Goal: Check status: Check status

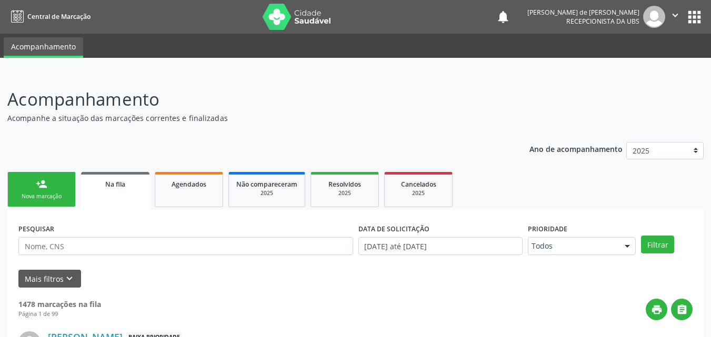
scroll to position [25, 0]
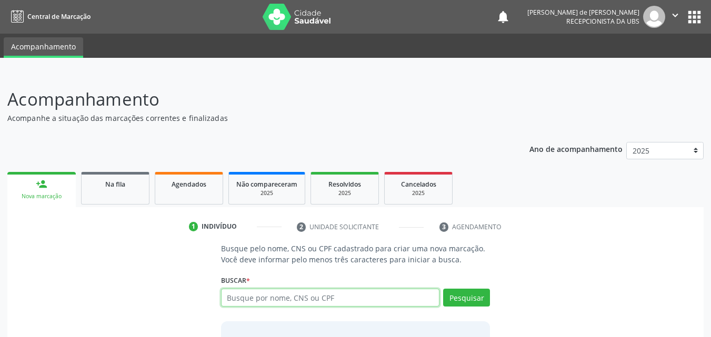
scroll to position [25, 0]
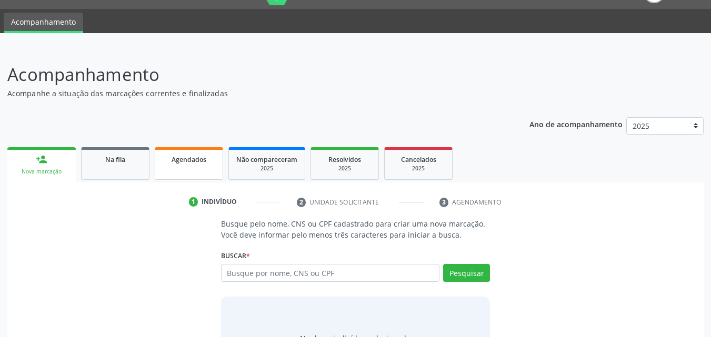
click at [187, 163] on span "Agendados" at bounding box center [188, 159] width 35 height 9
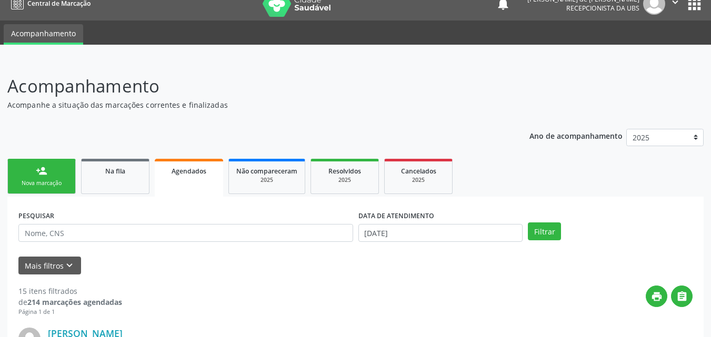
scroll to position [0, 0]
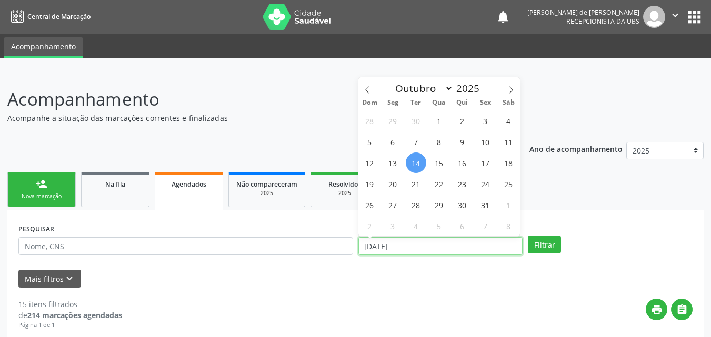
click at [392, 247] on input "[DATE]" at bounding box center [440, 246] width 165 height 18
click at [417, 167] on span "14" at bounding box center [415, 163] width 21 height 21
type input "[DATE]"
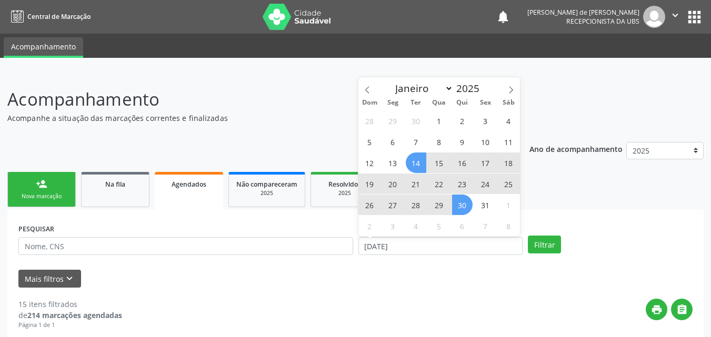
click at [468, 209] on span "30" at bounding box center [462, 205] width 21 height 21
click at [412, 245] on input "[DATE] até [DATE]" at bounding box center [440, 246] width 165 height 18
click at [436, 161] on span "15" at bounding box center [439, 163] width 21 height 21
type input "[DATE]"
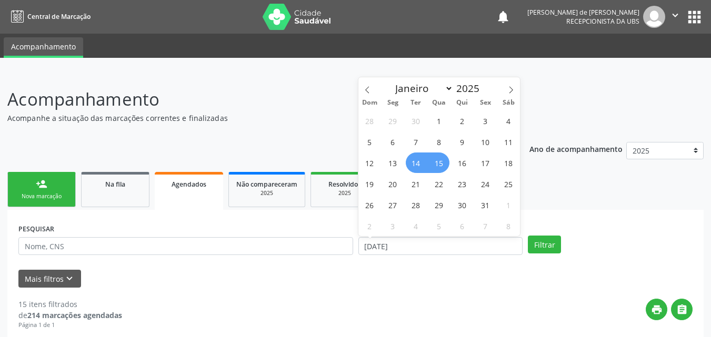
click at [421, 164] on span "14" at bounding box center [415, 163] width 21 height 21
select select "9"
click at [431, 248] on input "[DATE] até [DATE]" at bounding box center [440, 246] width 165 height 18
click at [488, 164] on span "17" at bounding box center [485, 163] width 21 height 21
type input "[DATE]"
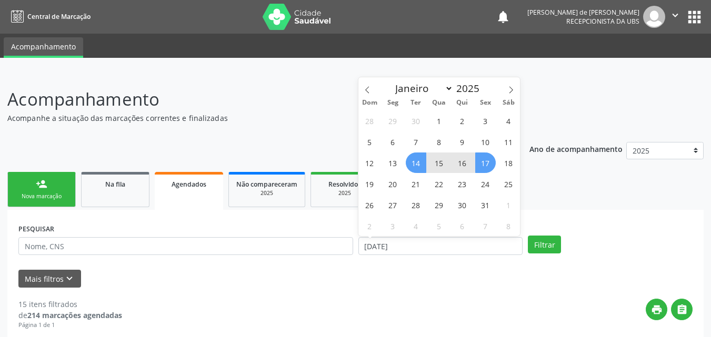
click at [412, 163] on span "14" at bounding box center [415, 163] width 21 height 21
select select "9"
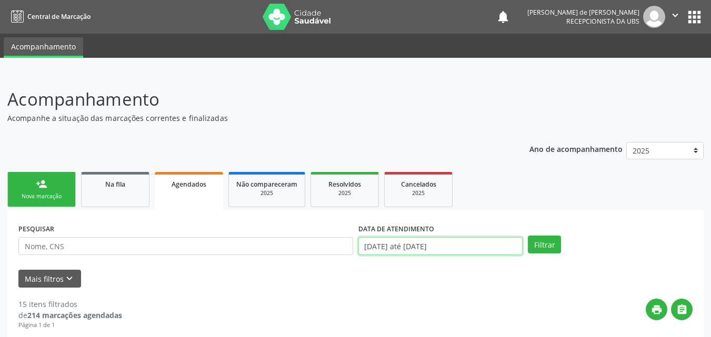
click at [418, 253] on input "[DATE] até [DATE]" at bounding box center [440, 246] width 165 height 18
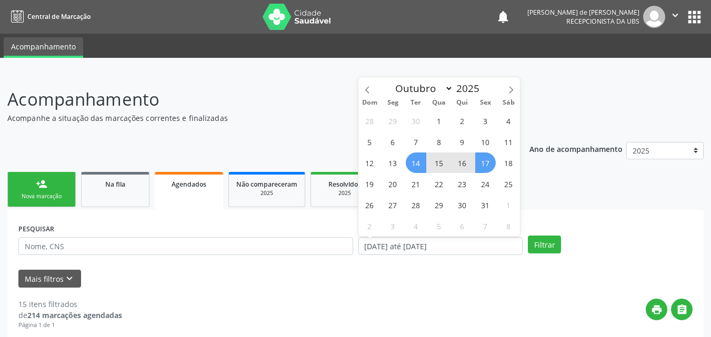
click at [413, 165] on span "14" at bounding box center [415, 163] width 21 height 21
type input "[DATE]"
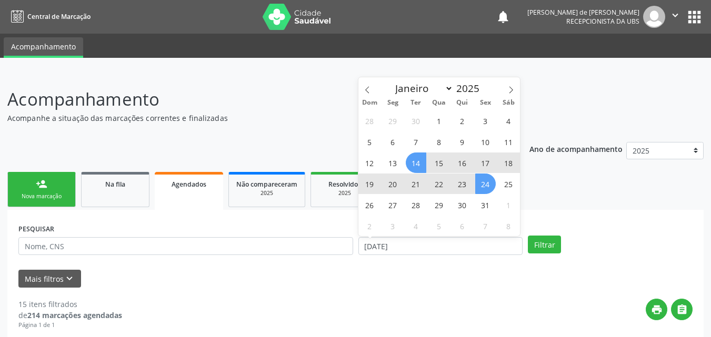
click at [483, 187] on span "24" at bounding box center [485, 184] width 21 height 21
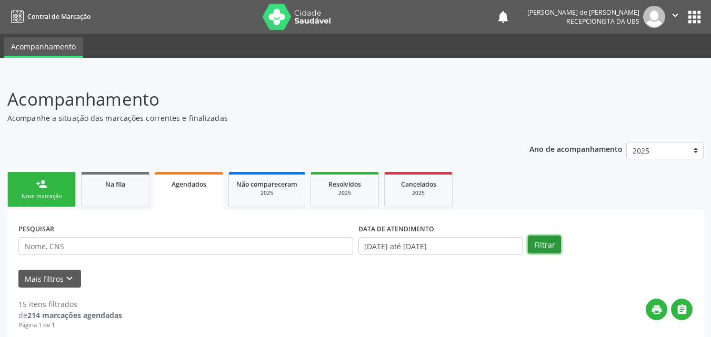
click at [544, 242] on button "Filtrar" at bounding box center [543, 245] width 33 height 18
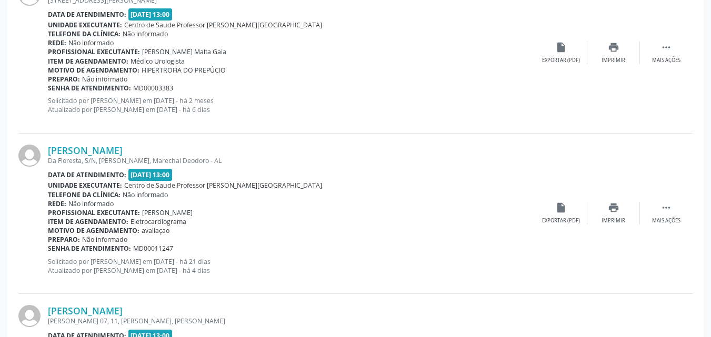
scroll to position [2450, 0]
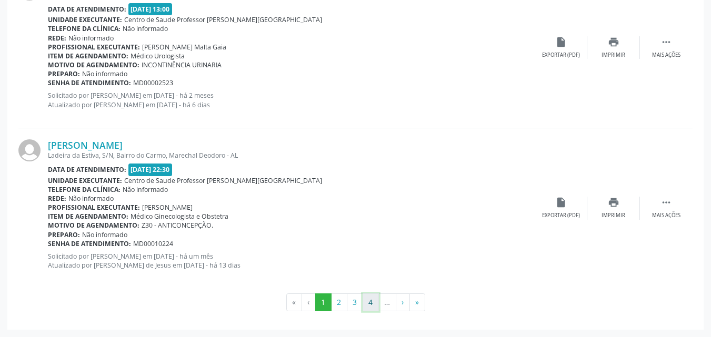
click at [370, 307] on button "4" at bounding box center [370, 302] width 16 height 18
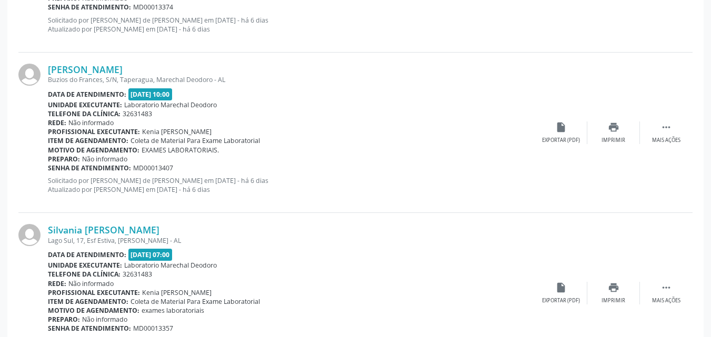
scroll to position [2461, 0]
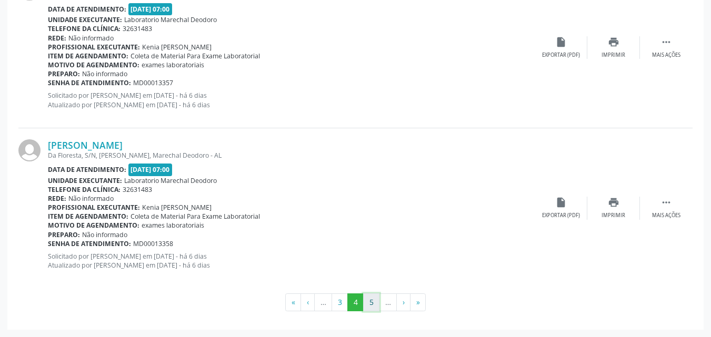
click at [373, 302] on button "5" at bounding box center [371, 302] width 16 height 18
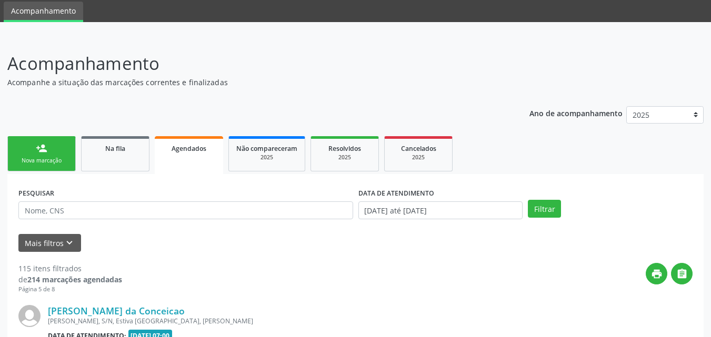
scroll to position [2472, 0]
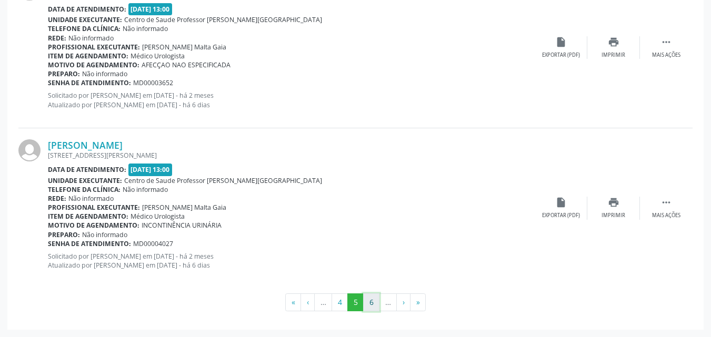
click at [371, 303] on button "6" at bounding box center [371, 302] width 16 height 18
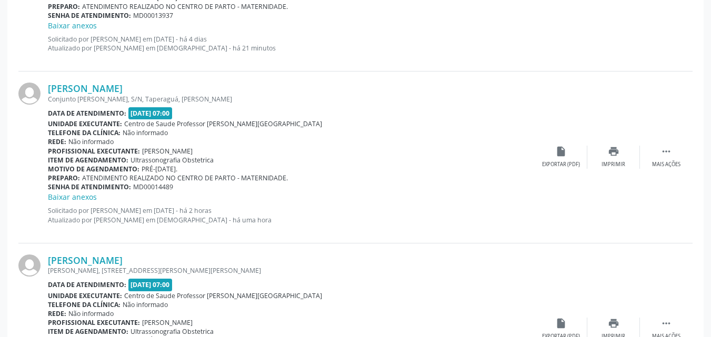
scroll to position [1560, 0]
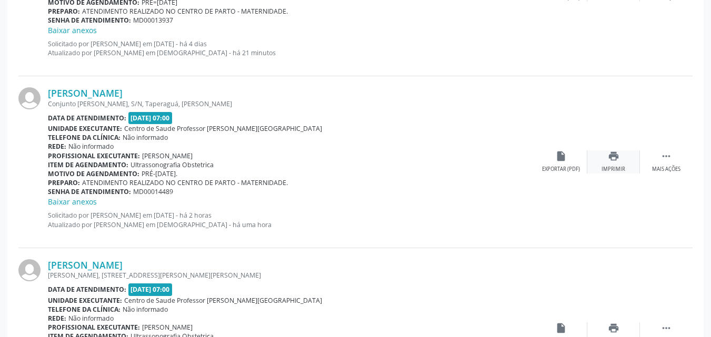
click at [614, 166] on div "Imprimir" at bounding box center [613, 169] width 24 height 7
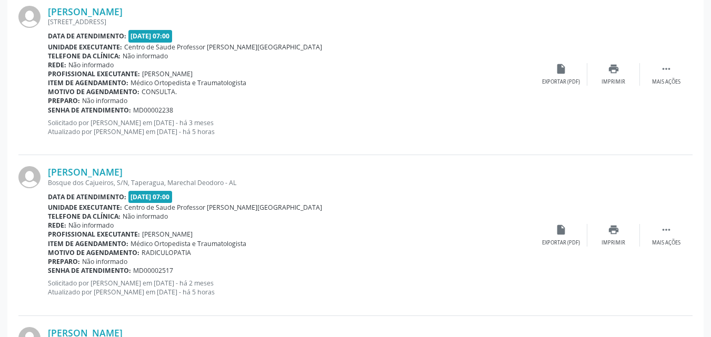
scroll to position [949, 0]
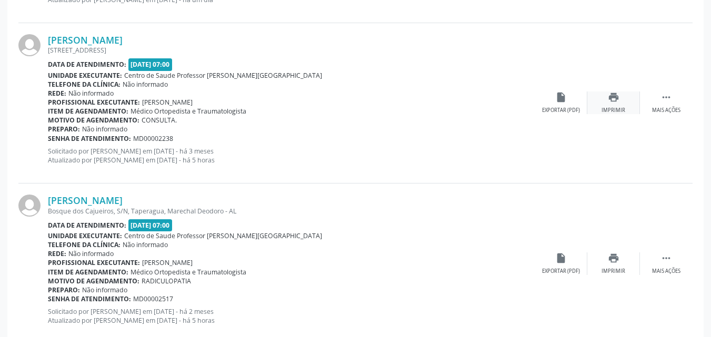
click at [617, 105] on div "print Imprimir" at bounding box center [613, 103] width 53 height 23
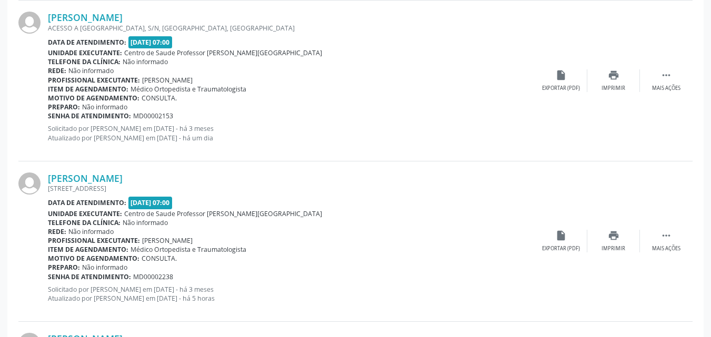
scroll to position [801, 0]
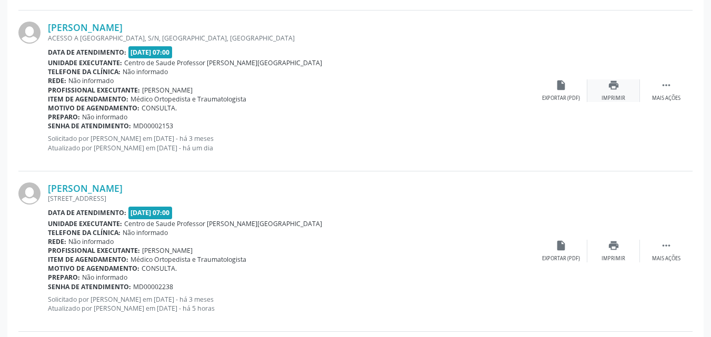
click at [620, 90] on div "print Imprimir" at bounding box center [613, 90] width 53 height 23
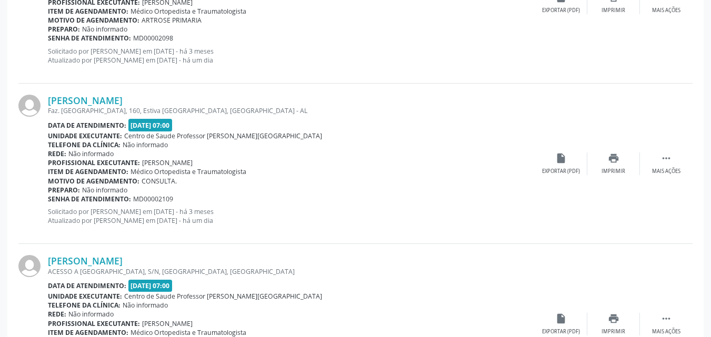
scroll to position [562, 0]
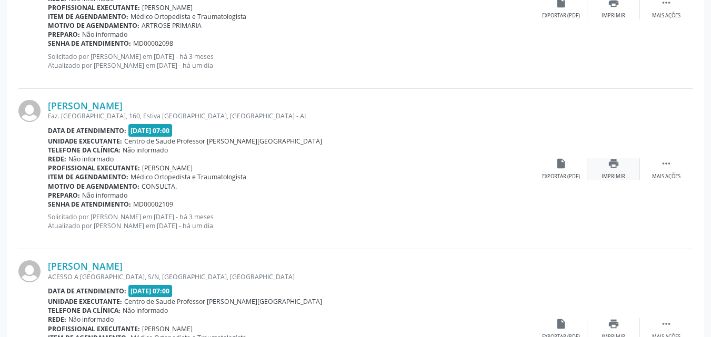
click at [614, 170] on div "print Imprimir" at bounding box center [613, 169] width 53 height 23
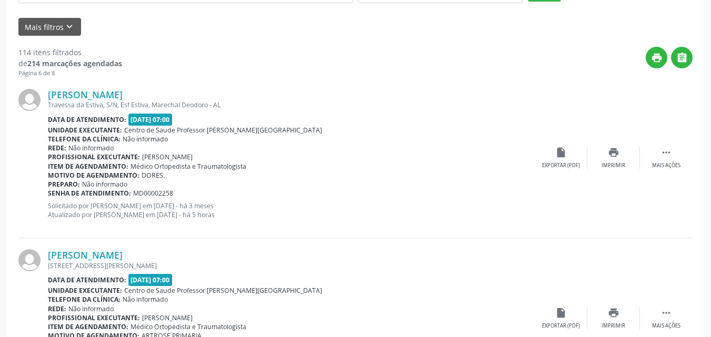
scroll to position [242, 0]
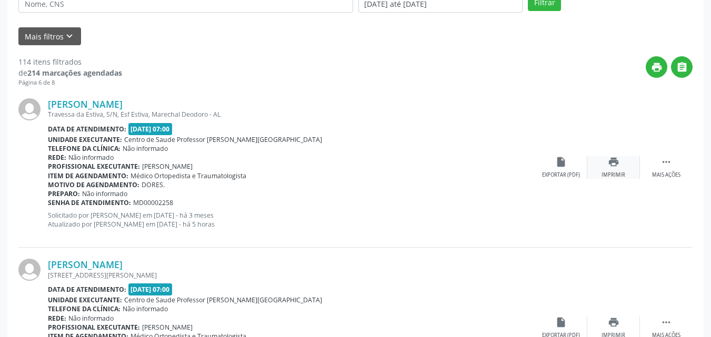
click at [612, 168] on div "print Imprimir" at bounding box center [613, 167] width 53 height 23
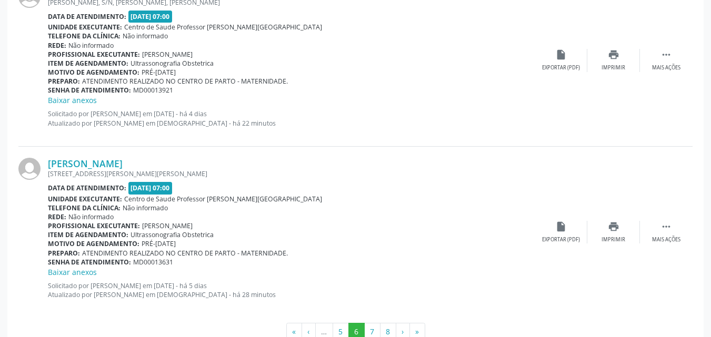
scroll to position [2550, 0]
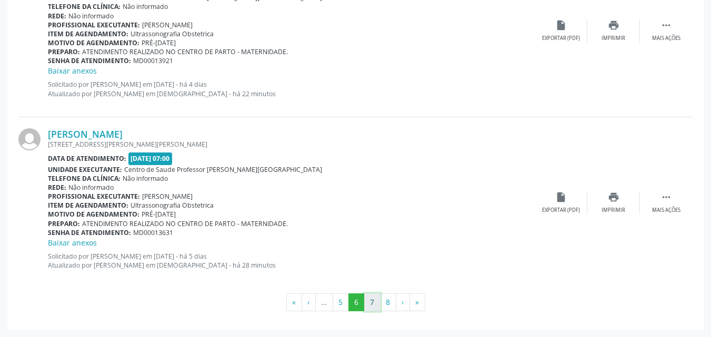
click at [373, 297] on button "7" at bounding box center [372, 302] width 16 height 18
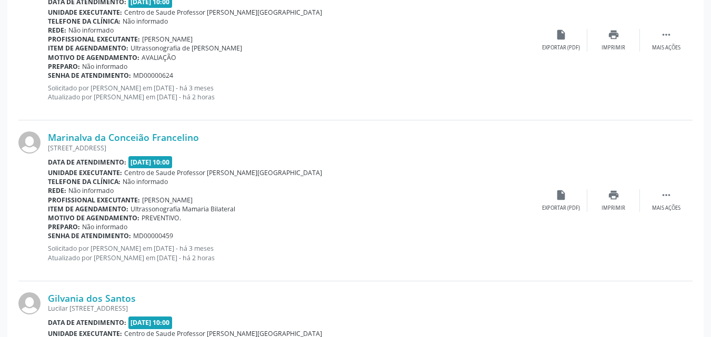
scroll to position [640, 0]
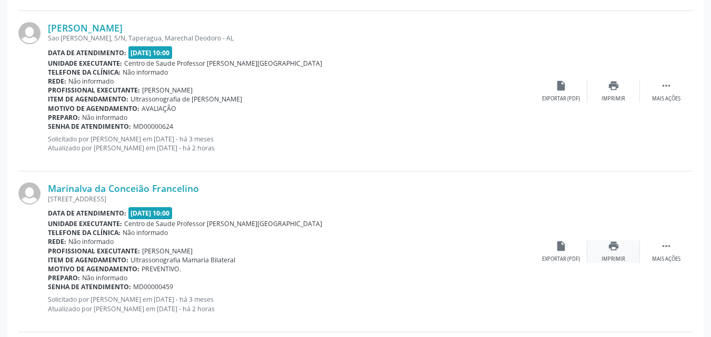
click at [610, 252] on div "print Imprimir" at bounding box center [613, 251] width 53 height 23
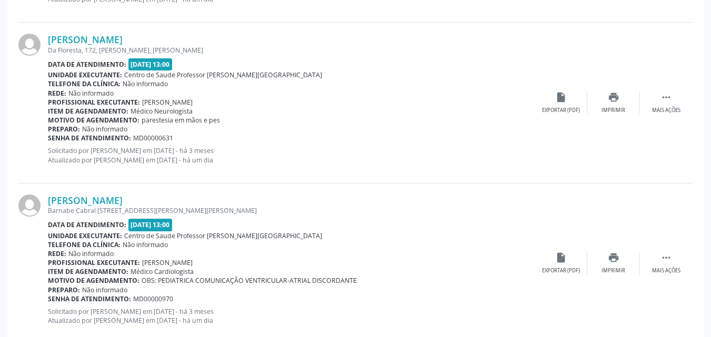
scroll to position [2450, 0]
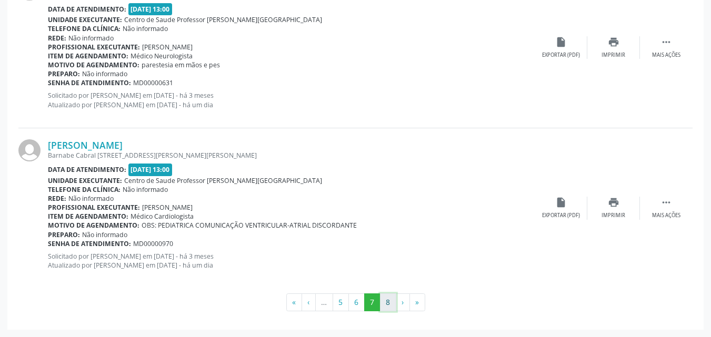
click at [389, 299] on button "8" at bounding box center [388, 302] width 16 height 18
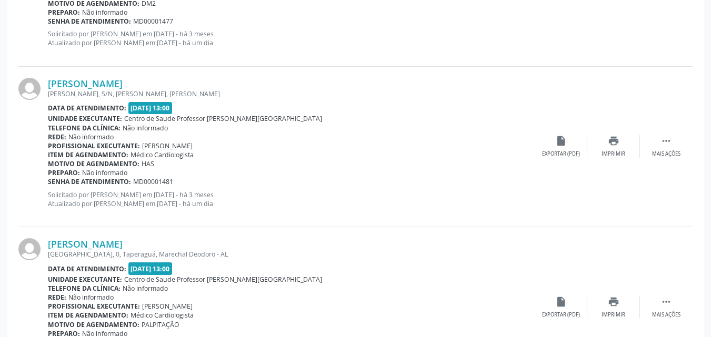
scroll to position [1326, 0]
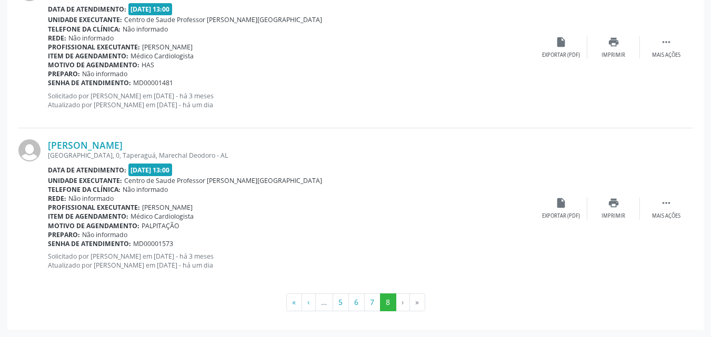
click at [398, 298] on li "›" at bounding box center [403, 302] width 14 height 18
click at [400, 300] on li "›" at bounding box center [403, 302] width 14 height 18
click at [341, 302] on button "5" at bounding box center [340, 302] width 16 height 18
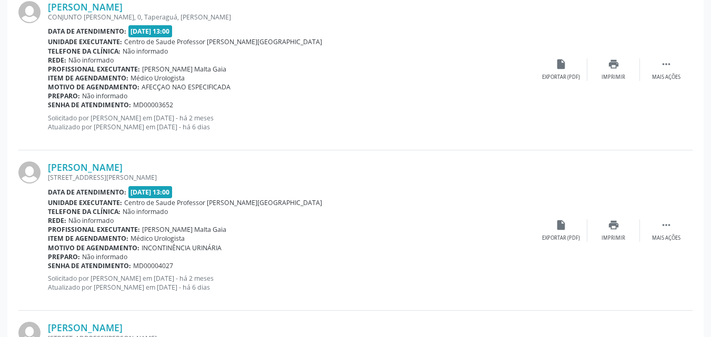
scroll to position [2472, 0]
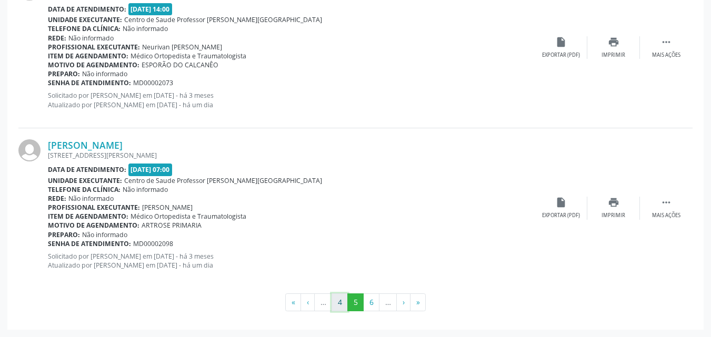
click at [340, 301] on button "4" at bounding box center [339, 302] width 16 height 18
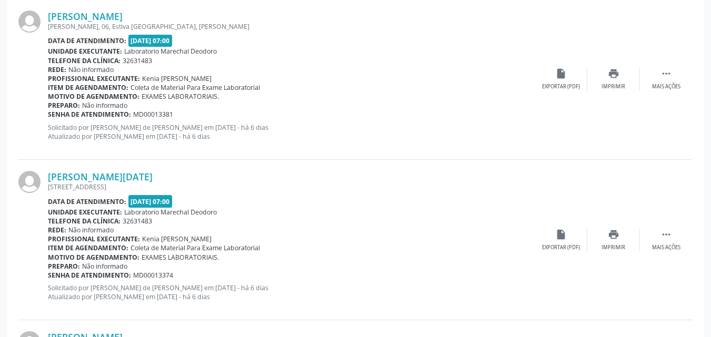
scroll to position [2450, 0]
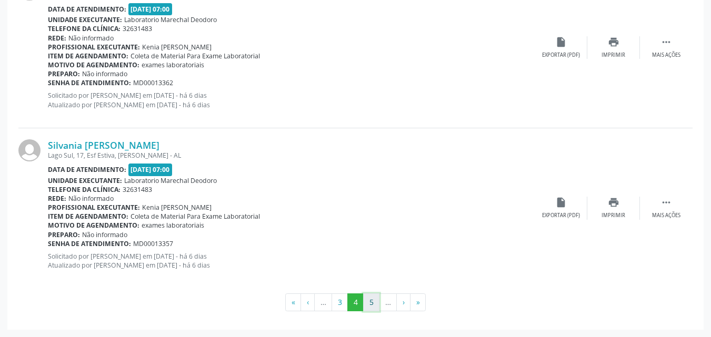
click at [369, 305] on button "5" at bounding box center [371, 302] width 16 height 18
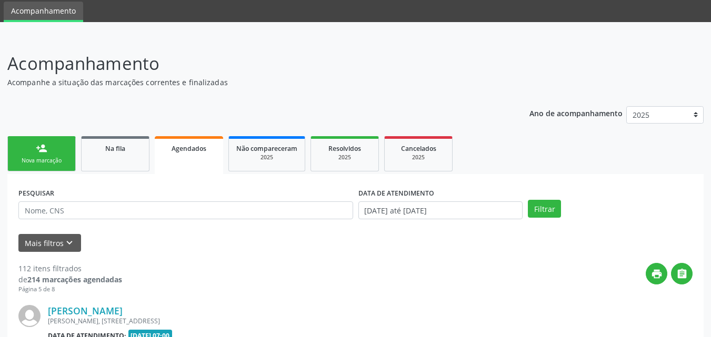
scroll to position [2472, 0]
